Goal: Transaction & Acquisition: Subscribe to service/newsletter

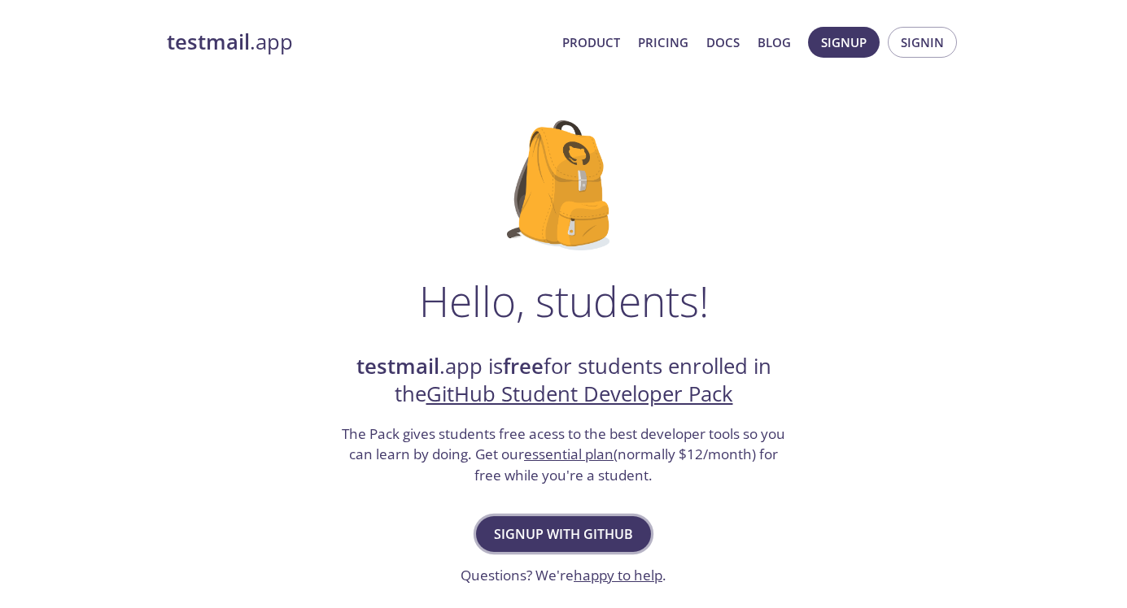
click at [563, 541] on span "Signup with GitHub" at bounding box center [563, 534] width 139 height 23
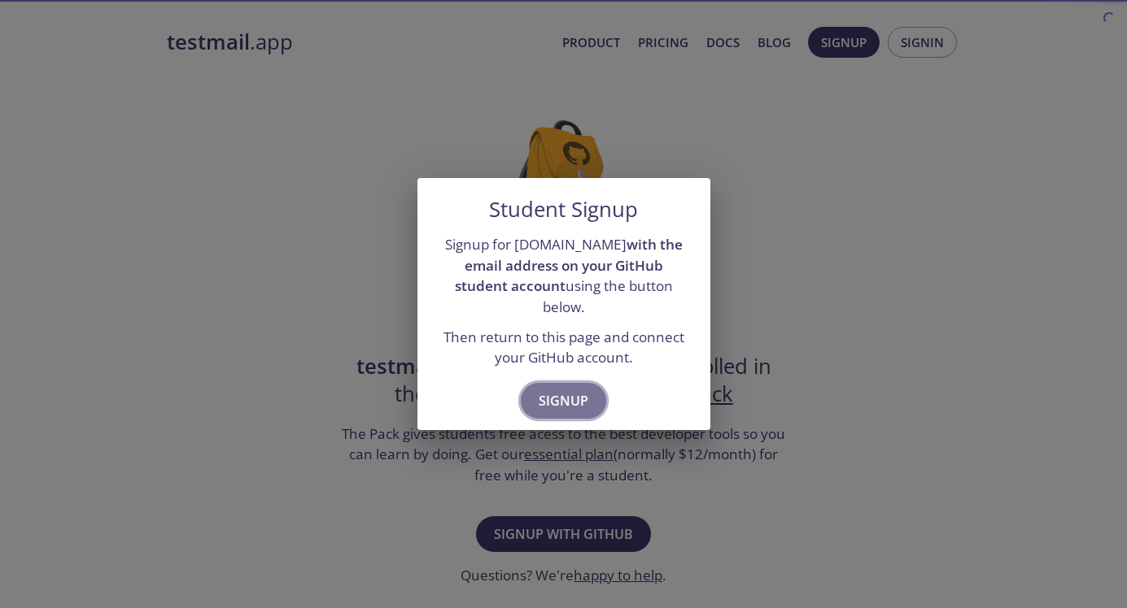
click at [582, 390] on span "Signup" at bounding box center [563, 401] width 50 height 23
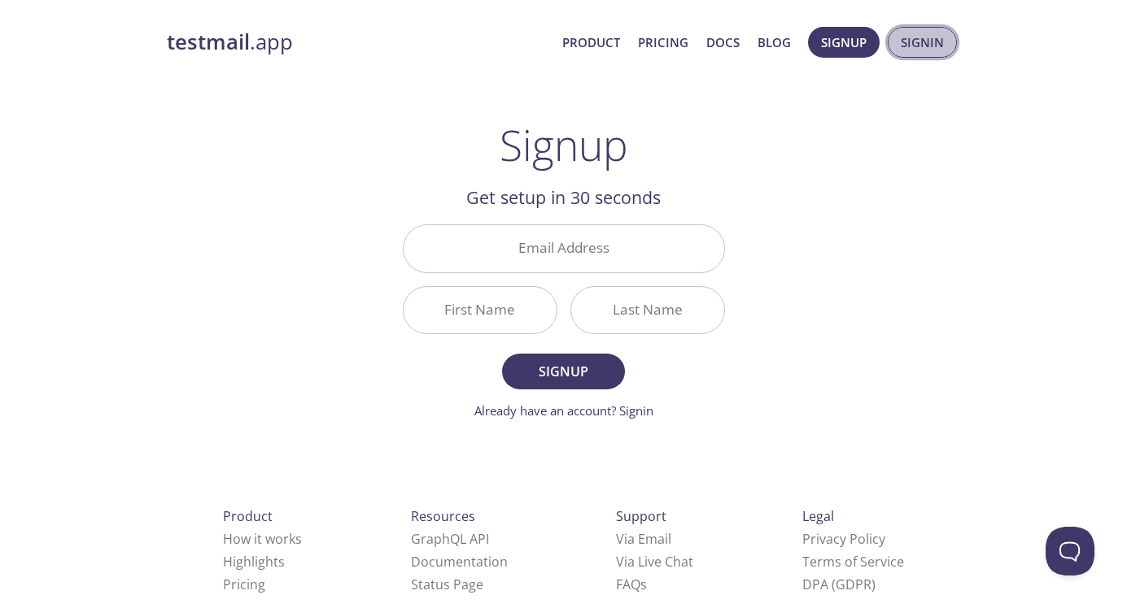
click at [910, 55] on button "Signin" at bounding box center [921, 42] width 69 height 31
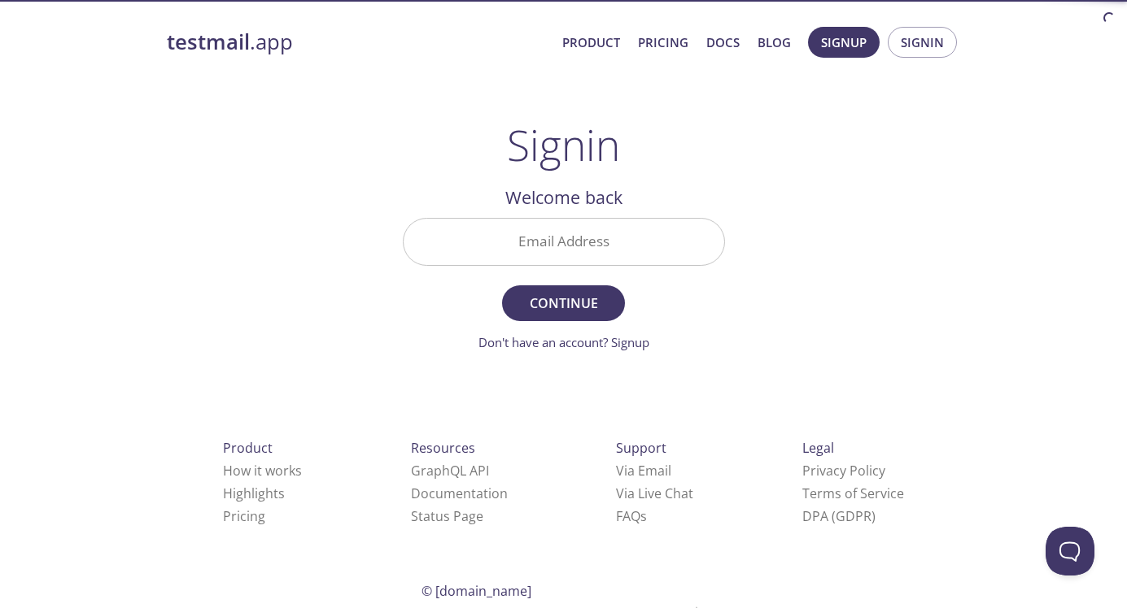
click at [578, 250] on input "Email Address" at bounding box center [563, 242] width 320 height 46
